Goal: Transaction & Acquisition: Purchase product/service

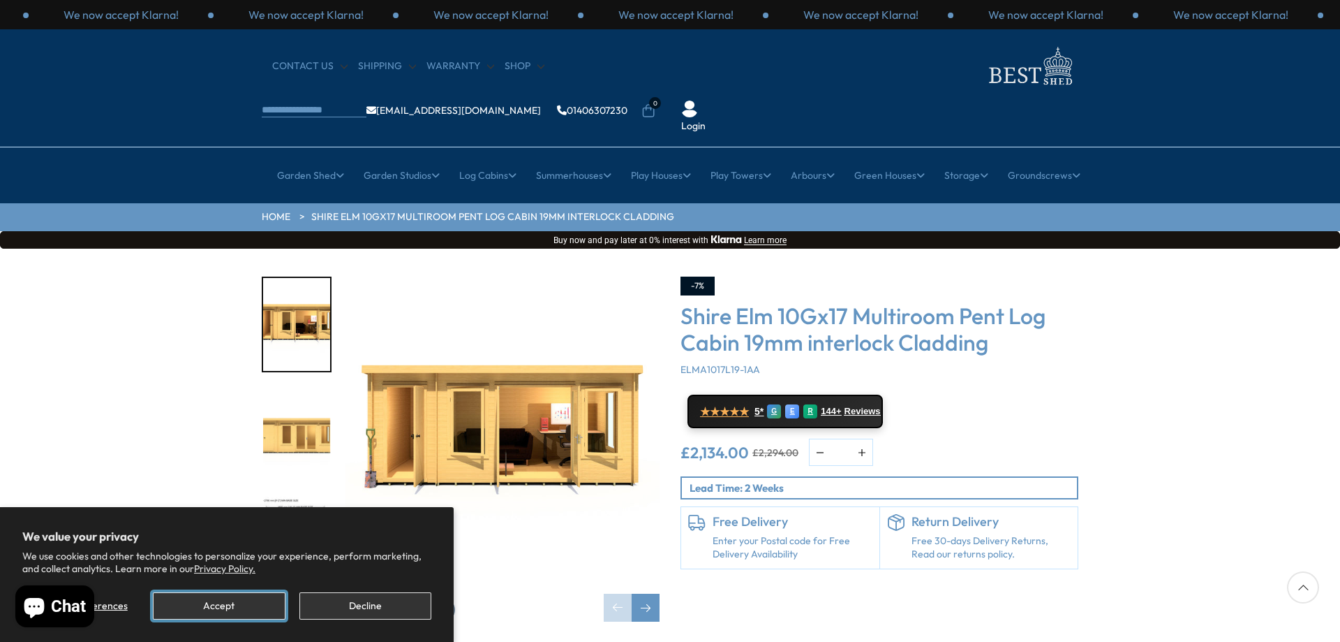
click at [224, 600] on button "Accept" at bounding box center [219, 605] width 132 height 27
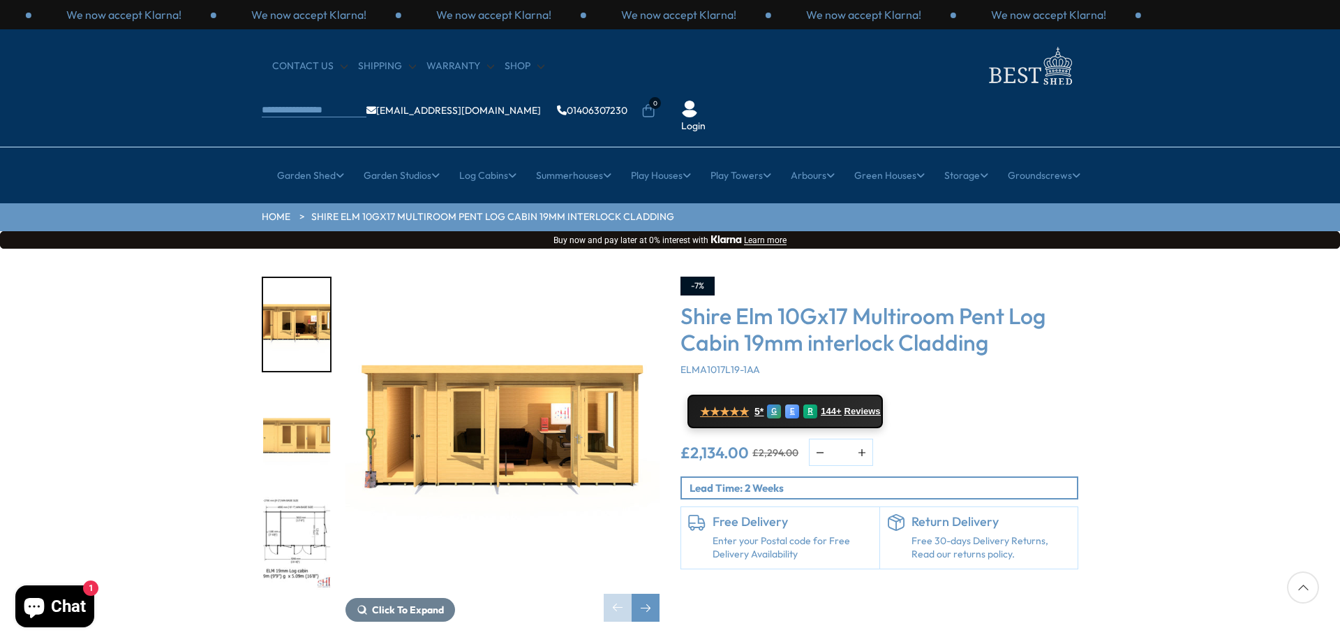
click at [296, 496] on img "3 / 10" at bounding box center [296, 542] width 67 height 93
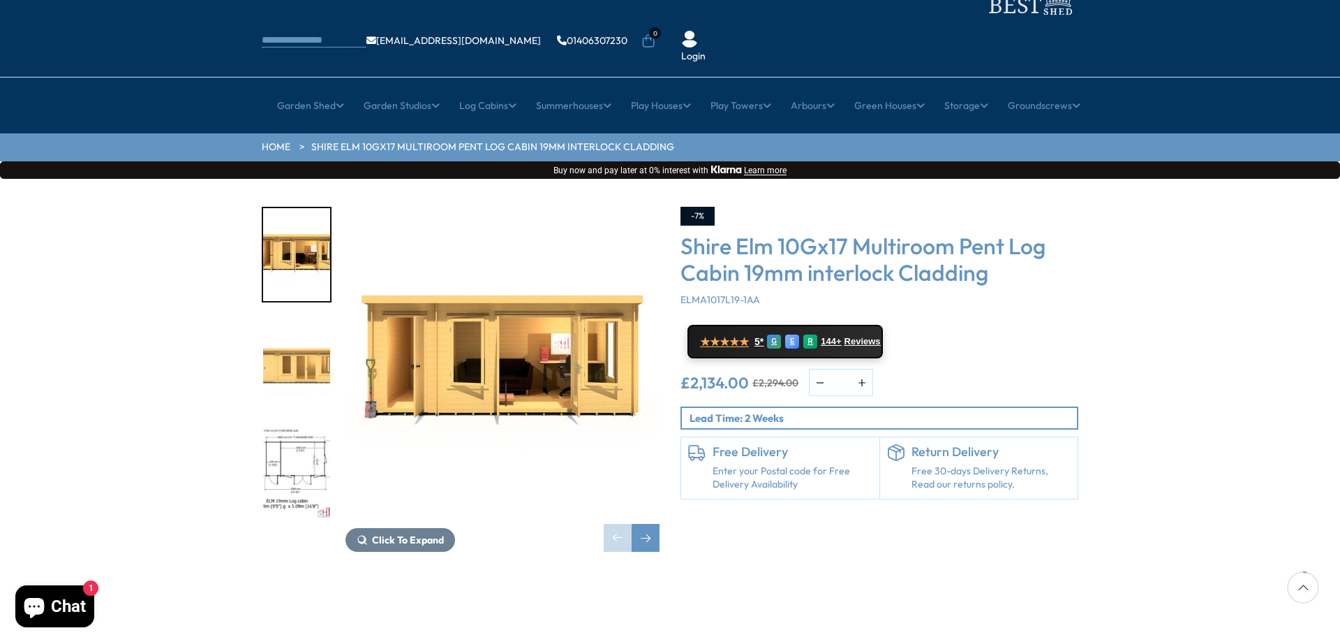
scroll to position [140, 0]
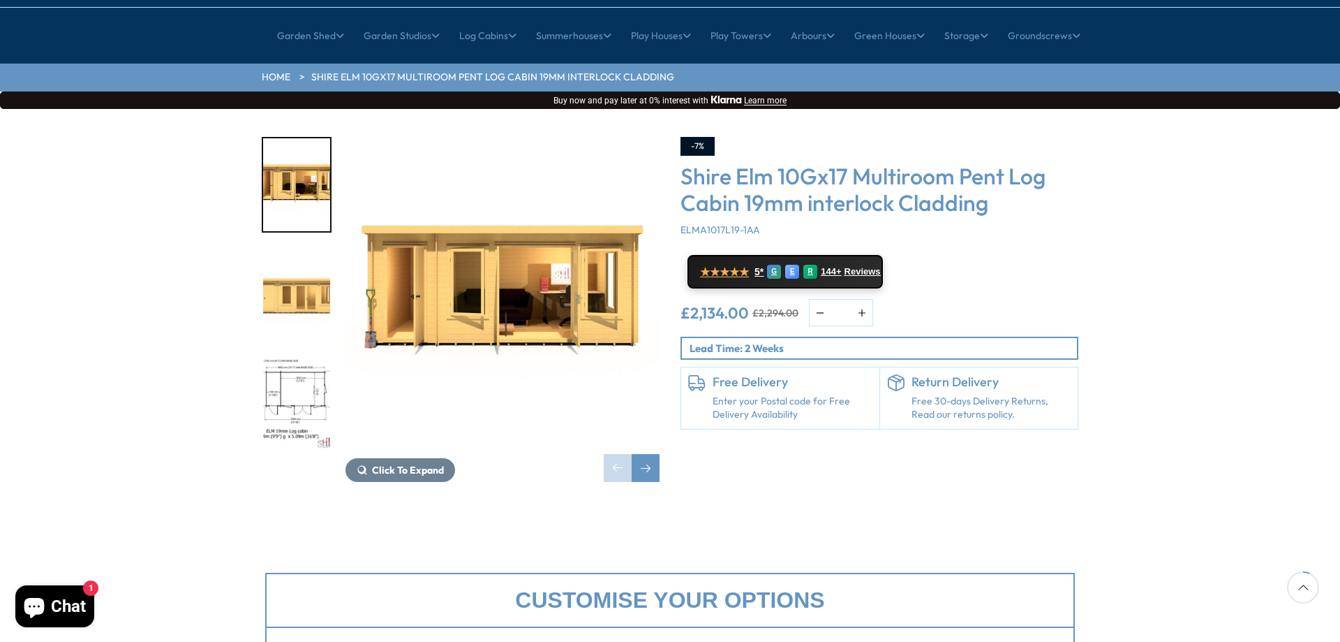
click at [662, 572] on div "Customise your options" at bounding box center [670, 599] width 810 height 55
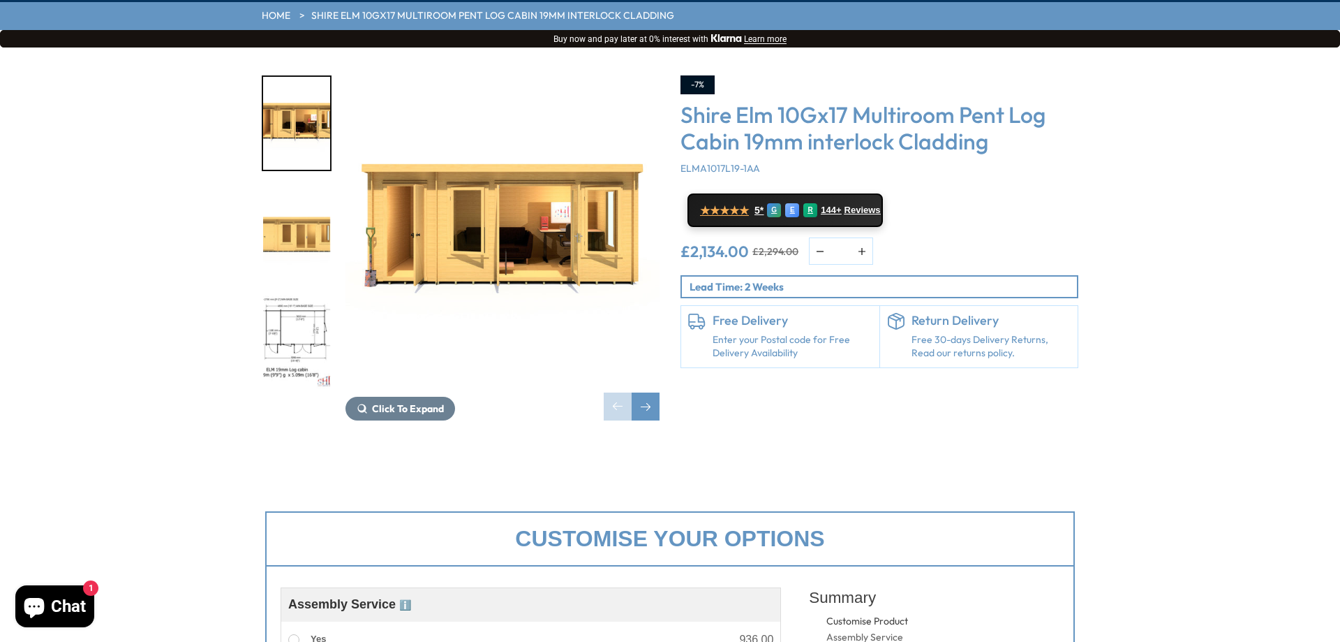
scroll to position [0, 0]
